Goal: Task Accomplishment & Management: Complete application form

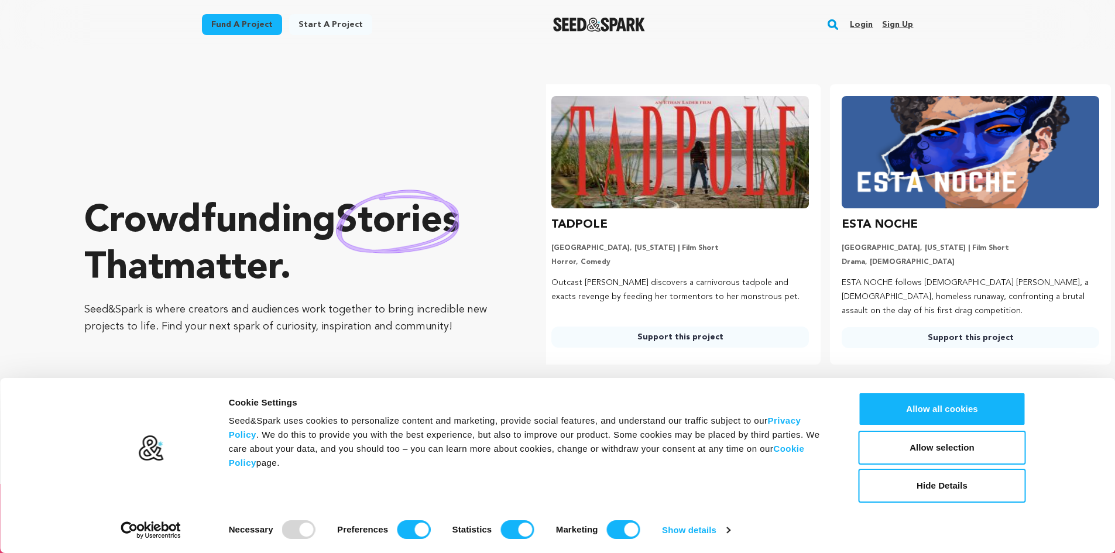
scroll to position [0, 300]
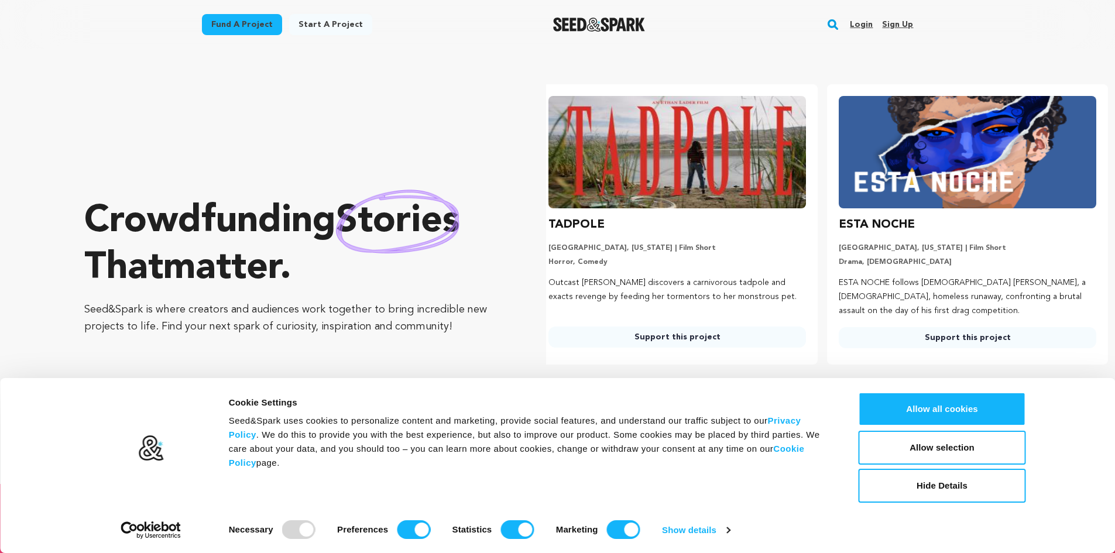
click at [339, 23] on link "Start a project" at bounding box center [330, 24] width 83 height 21
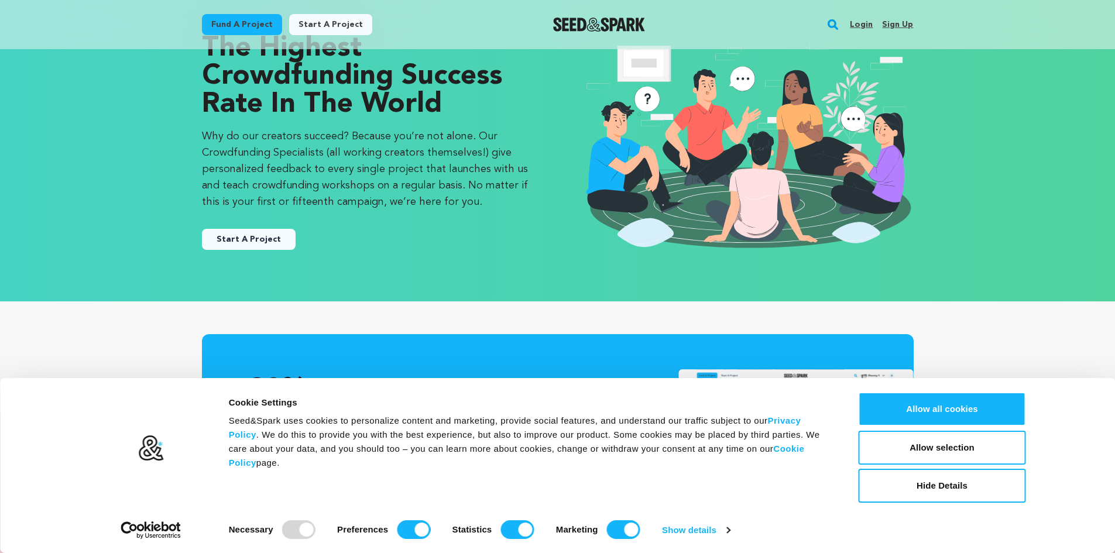
scroll to position [59, 0]
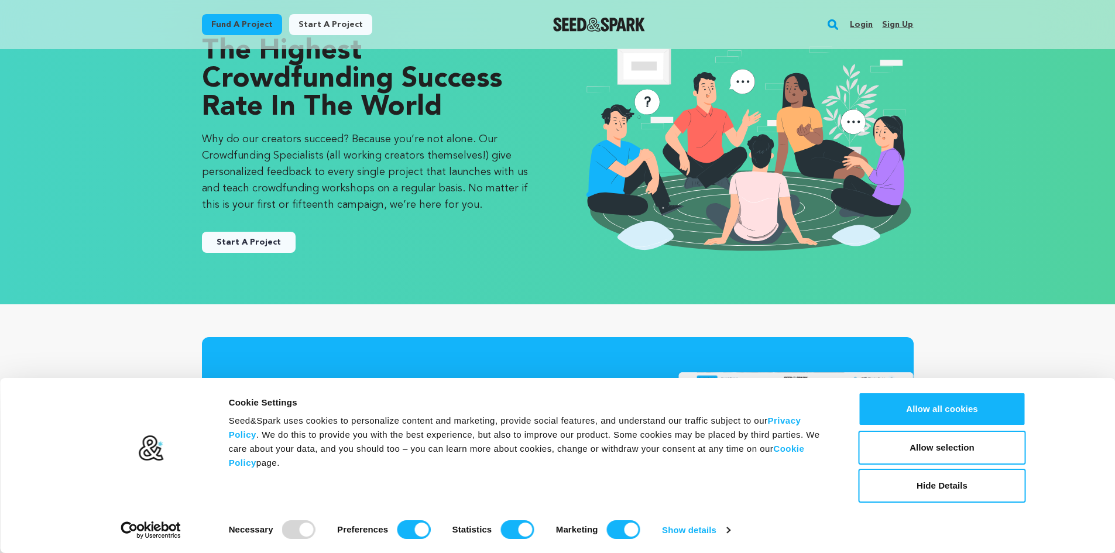
click at [268, 233] on link "Start A Project" at bounding box center [249, 242] width 94 height 21
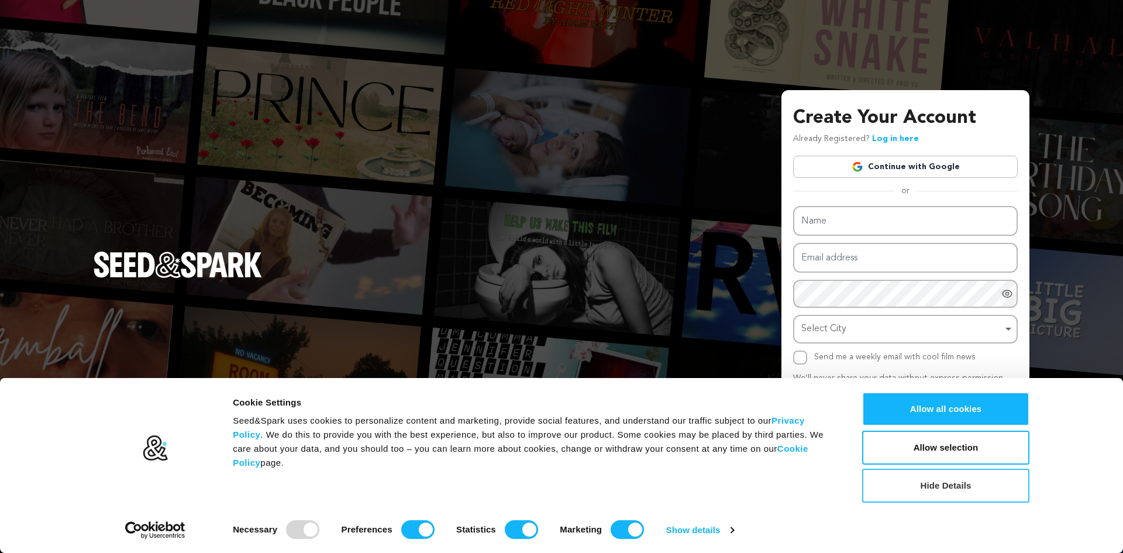
click at [874, 487] on button "Hide Details" at bounding box center [945, 486] width 167 height 34
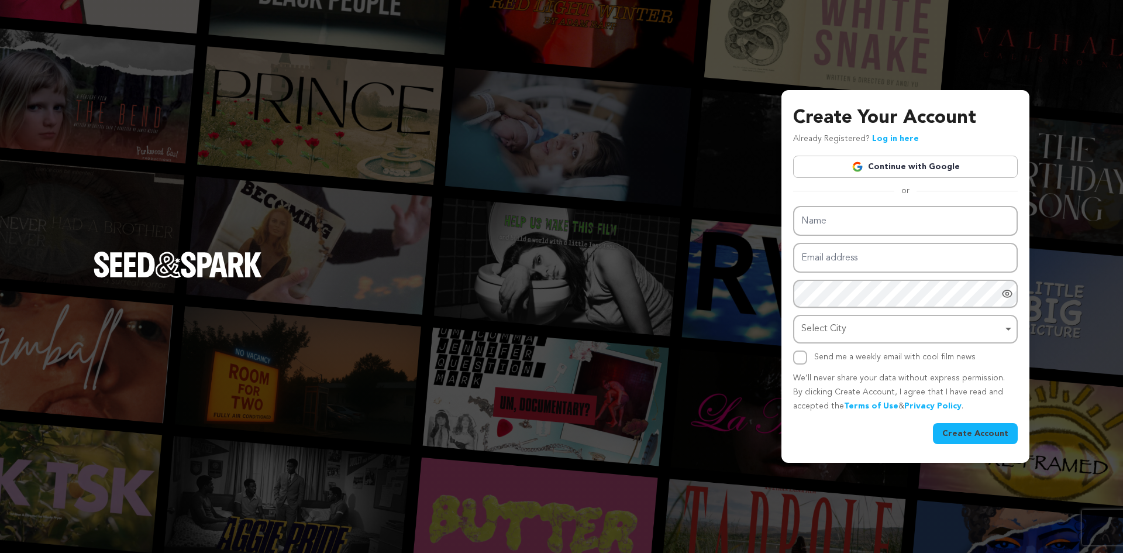
click at [971, 329] on div "Select City Remove item" at bounding box center [902, 329] width 201 height 17
click at [696, 350] on div "Create Your Account Already Registered? Log in here Continue with Google or eyJ…" at bounding box center [561, 276] width 1123 height 553
